Goal: Information Seeking & Learning: Learn about a topic

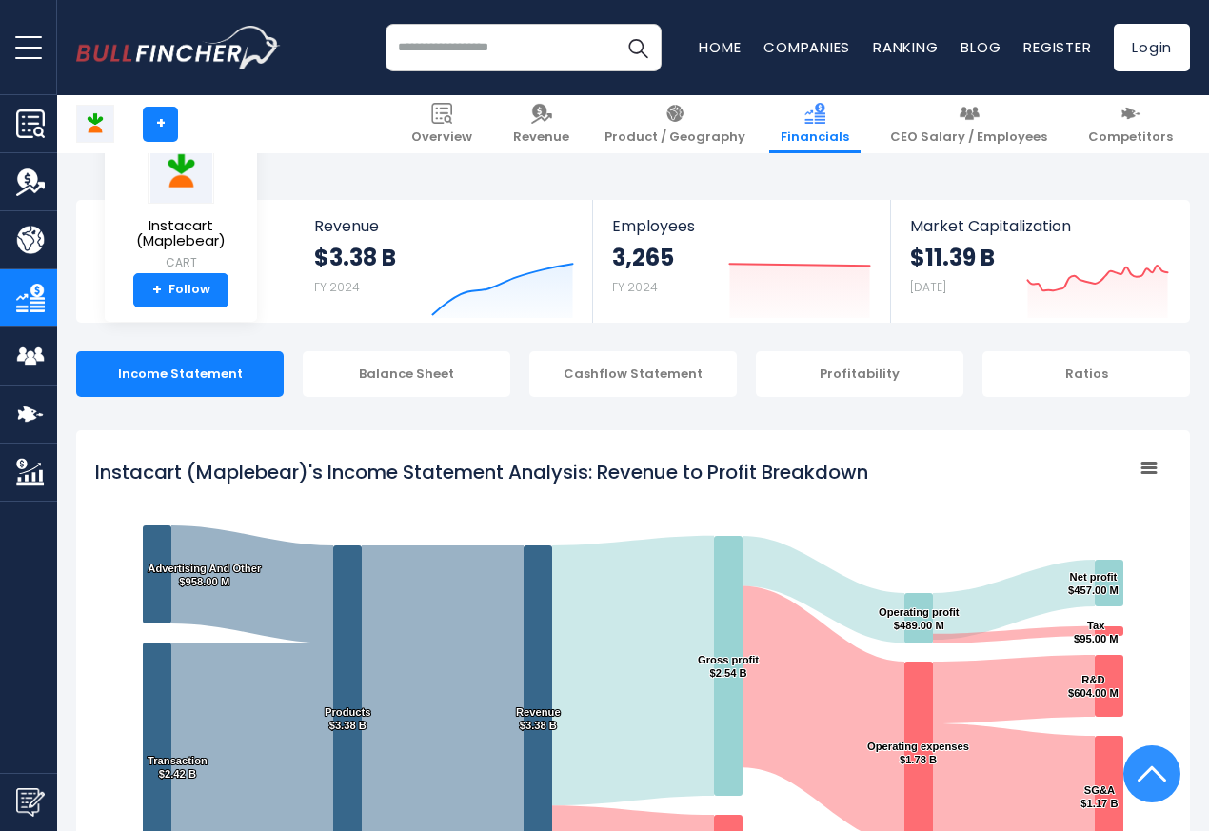
scroll to position [1030, 0]
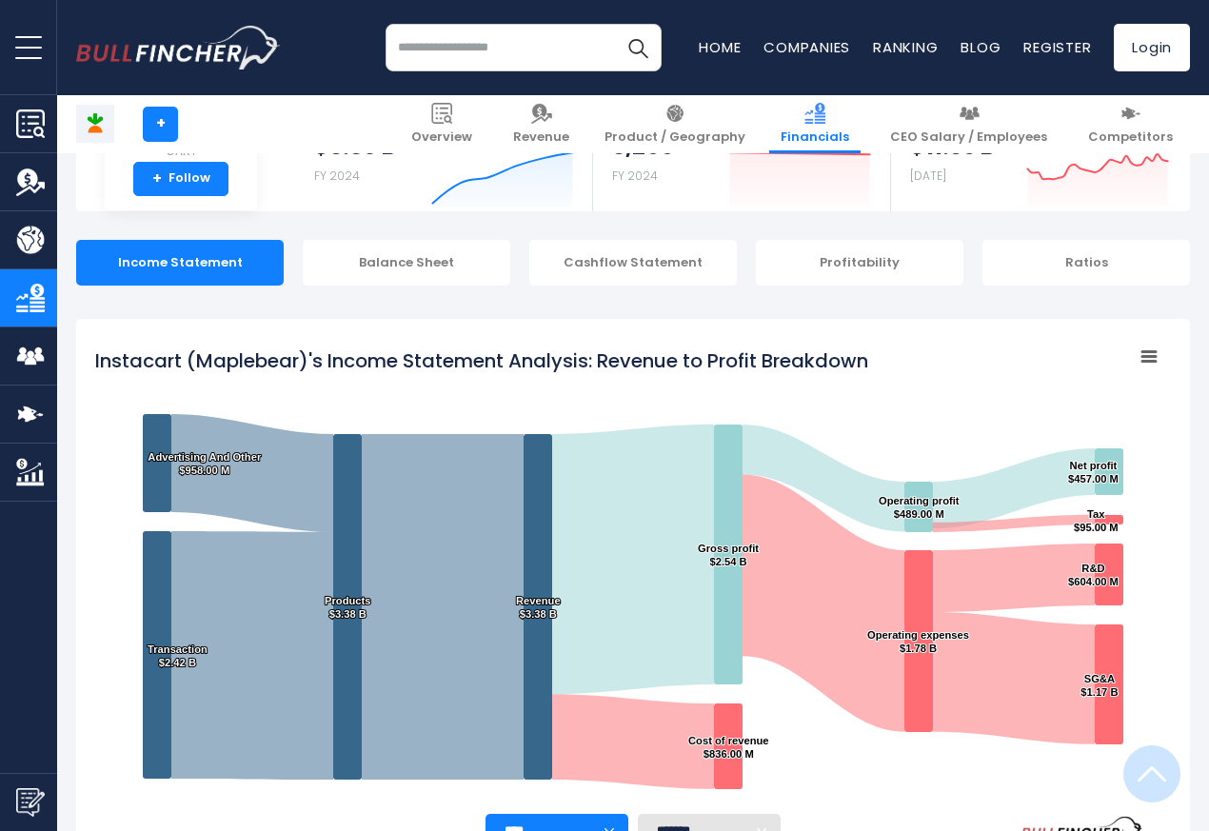
scroll to position [1030, 0]
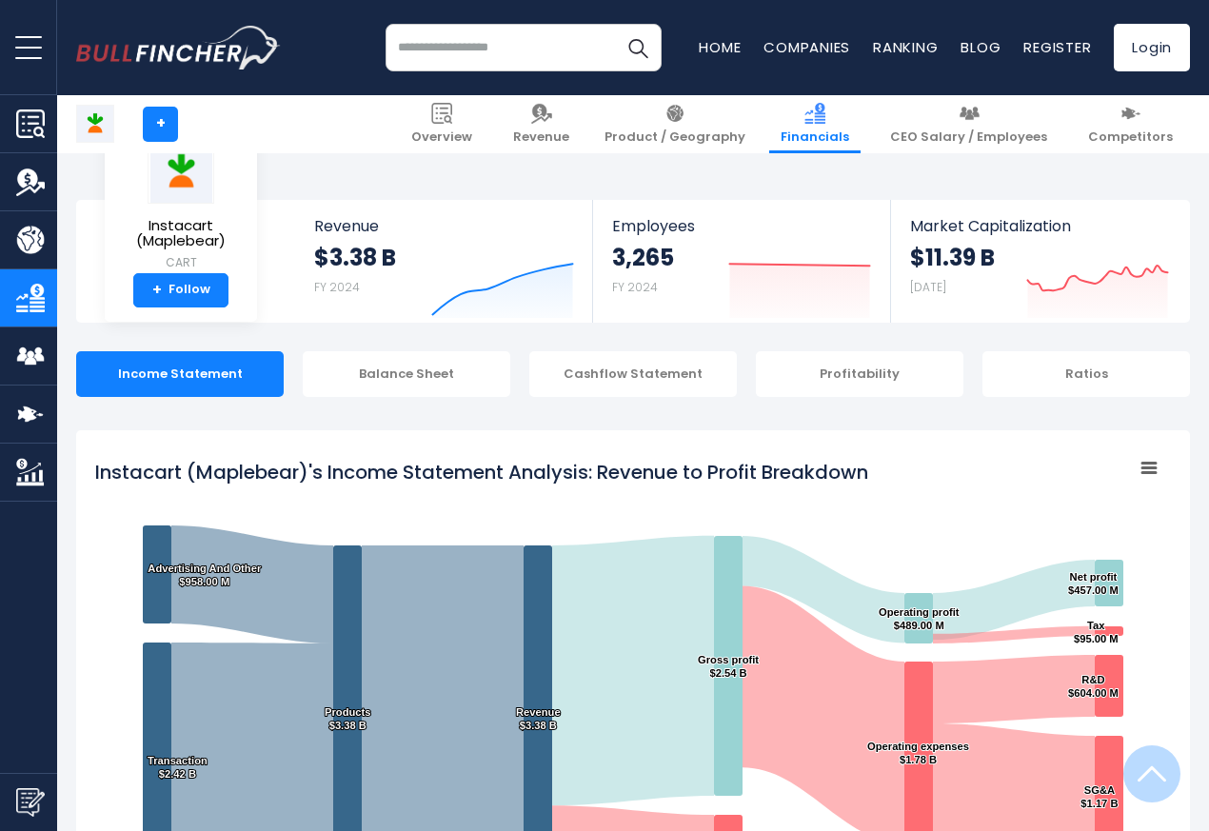
scroll to position [1030, 0]
